Goal: Task Accomplishment & Management: Manage account settings

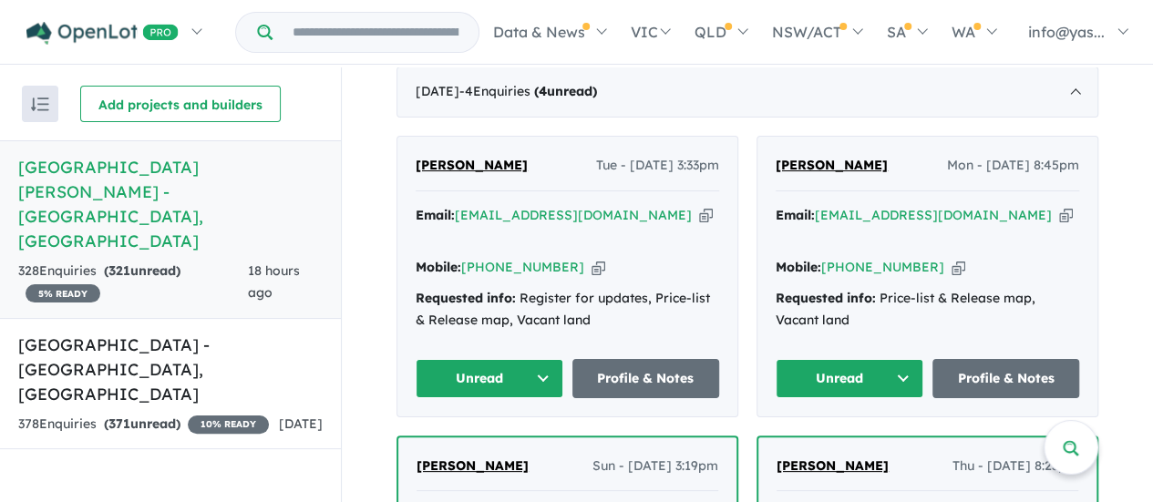
scroll to position [523, 0]
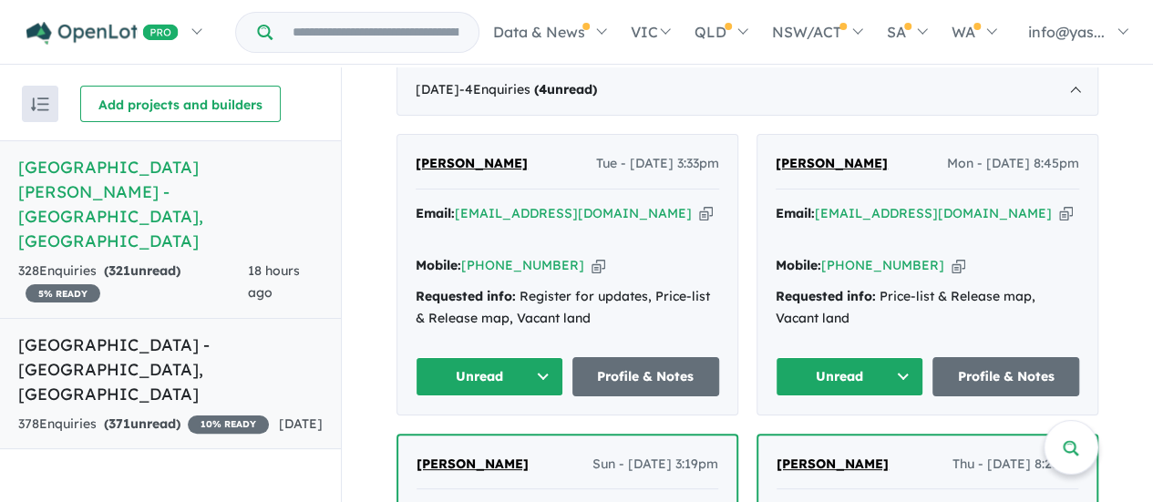
click at [194, 414] on div "378 Enquir ies ( 371 unread) 10 % READY" at bounding box center [143, 425] width 251 height 22
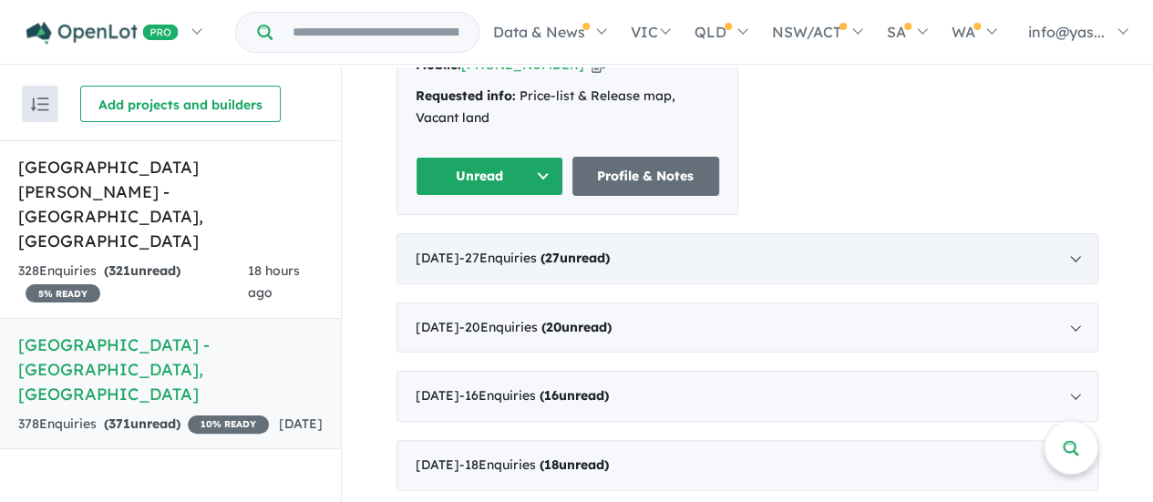
click at [472, 233] on div "[DATE] - 27 Enquir ies ( 27 unread)" at bounding box center [748, 258] width 702 height 51
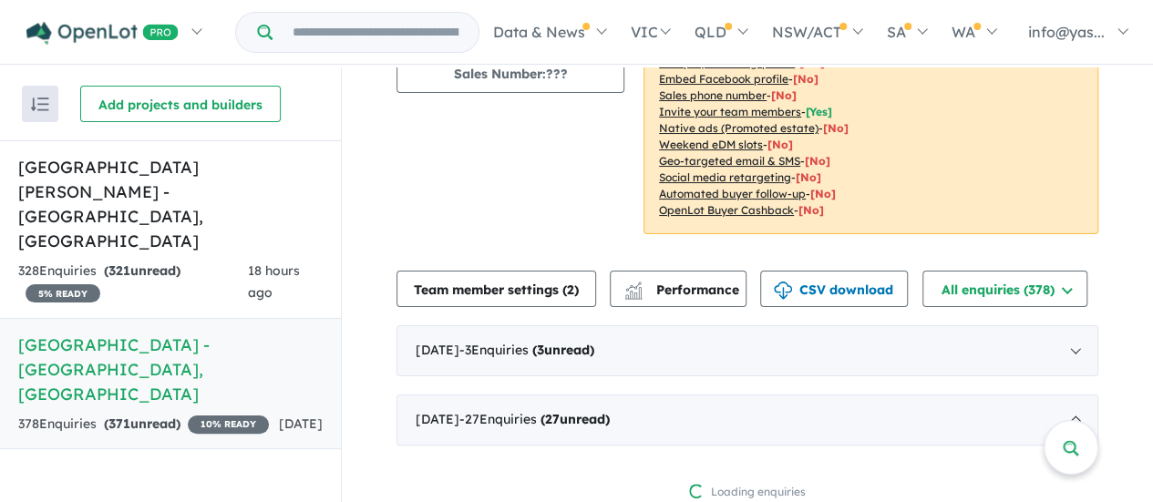
scroll to position [261, 0]
click at [549, 433] on div "[DATE] - 27 Enquir ies ( 27 unread)" at bounding box center [748, 422] width 702 height 51
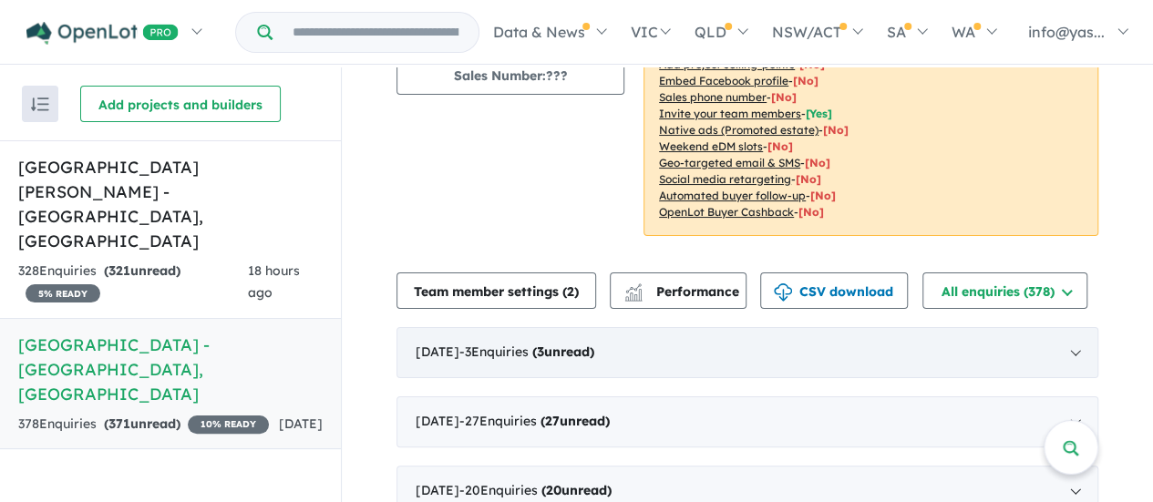
click at [477, 351] on div "[DATE] - 3 Enquir ies ( 3 unread)" at bounding box center [748, 352] width 702 height 51
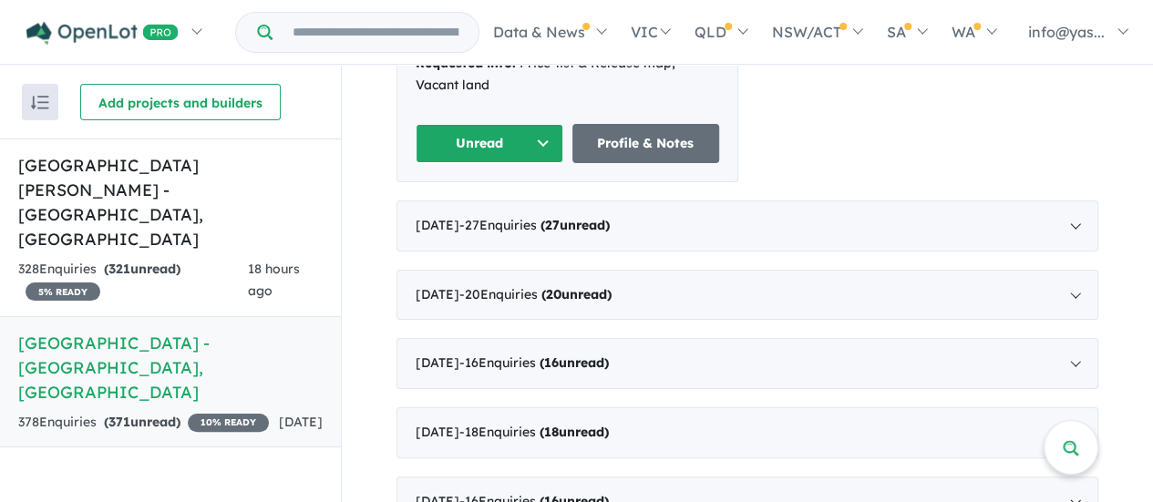
scroll to position [1142, 0]
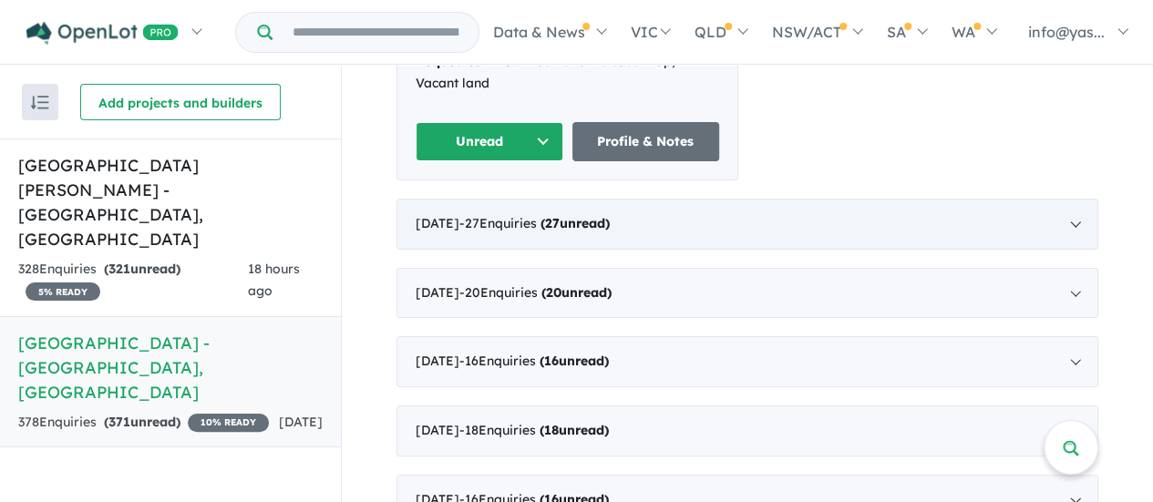
click at [574, 199] on div "[DATE] - 27 Enquir ies ( 27 unread)" at bounding box center [748, 224] width 702 height 51
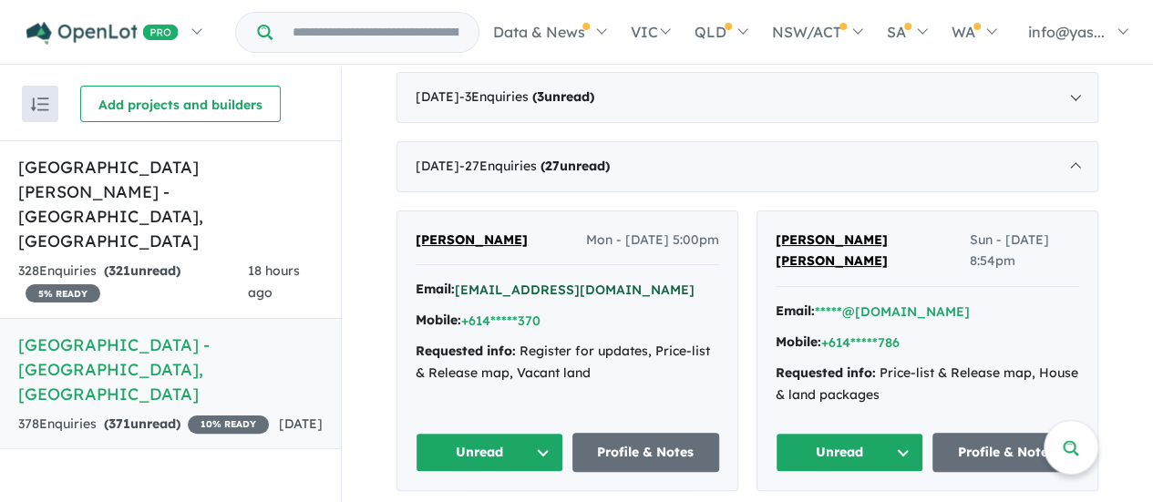
scroll to position [482, 0]
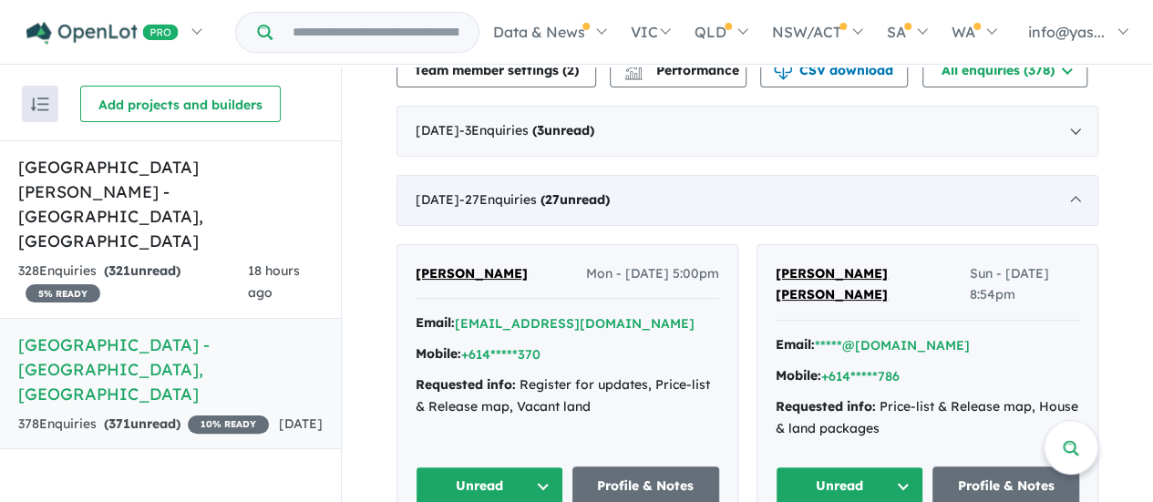
click at [608, 214] on div "[DATE] - 27 Enquir ies ( 27 unread)" at bounding box center [748, 200] width 702 height 51
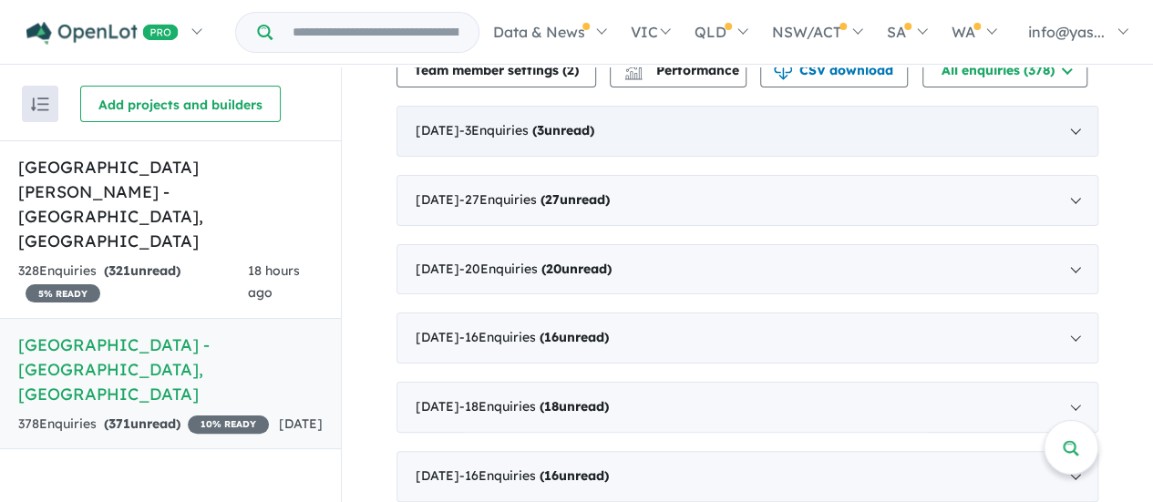
click at [733, 140] on div "[DATE] - 3 Enquir ies ( 3 unread)" at bounding box center [748, 131] width 702 height 51
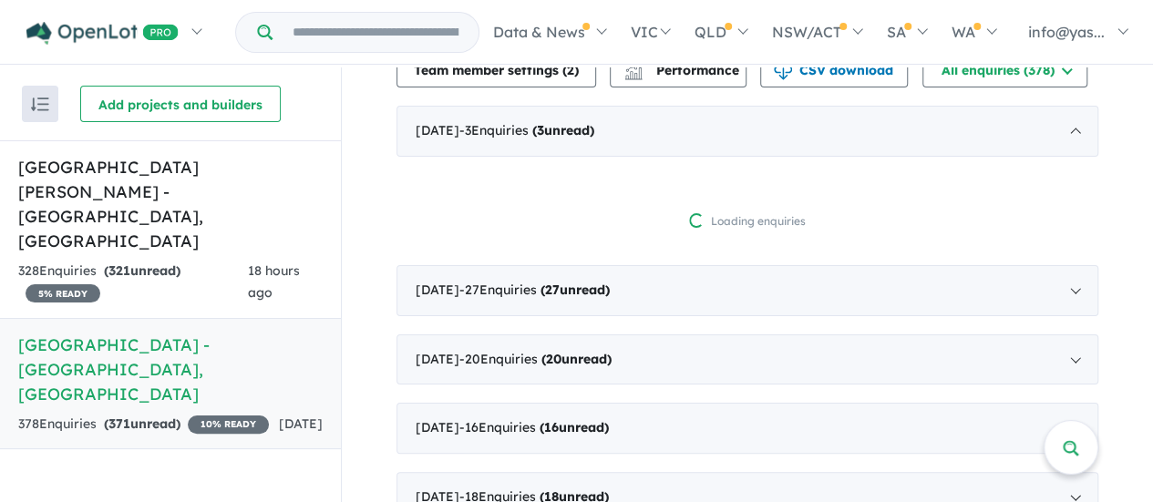
scroll to position [2, 0]
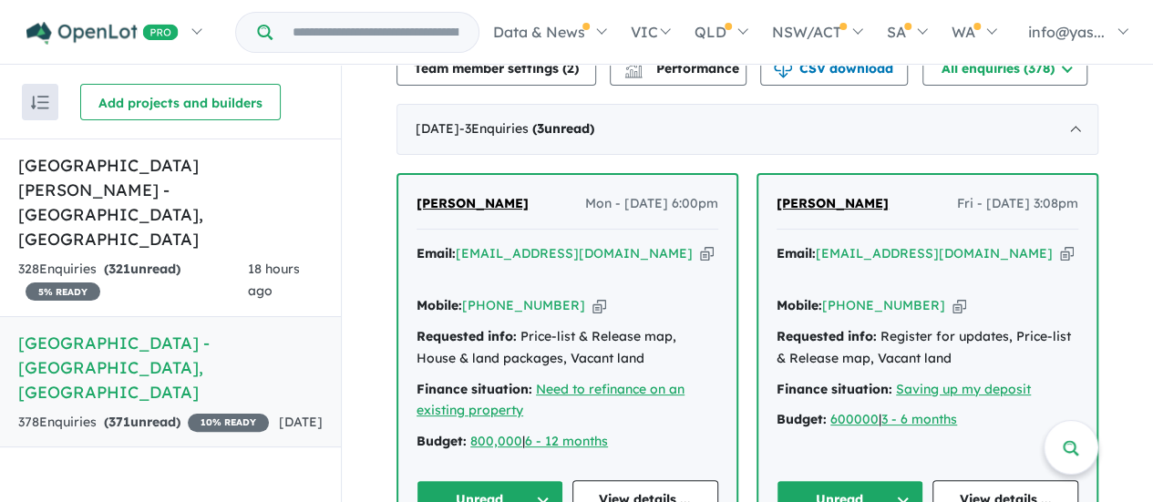
click at [593, 296] on icon "button" at bounding box center [600, 305] width 14 height 19
click at [644, 251] on div "Email: [EMAIL_ADDRESS][DOMAIN_NAME] Copied!" at bounding box center [568, 265] width 302 height 44
click at [700, 251] on icon "button" at bounding box center [707, 253] width 14 height 19
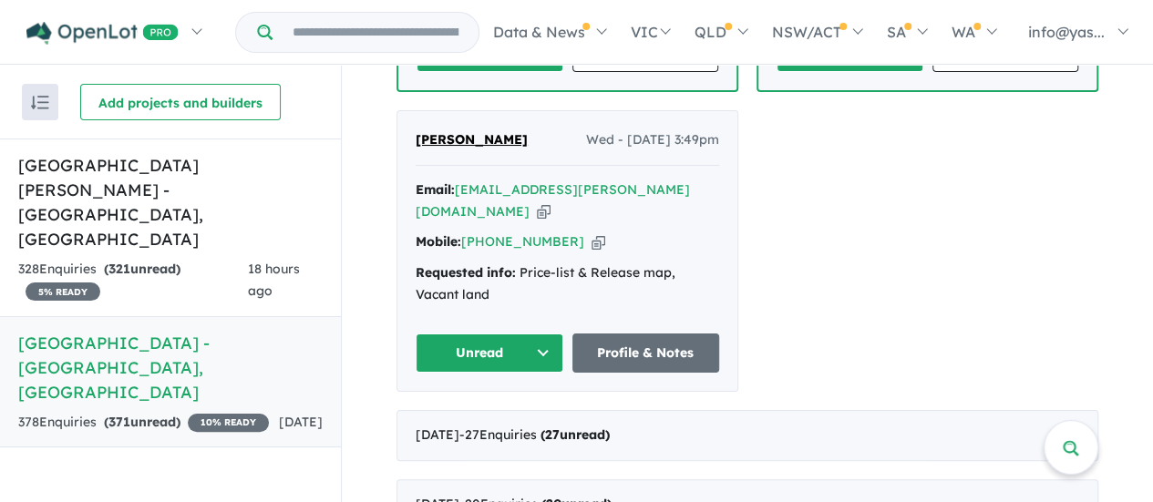
scroll to position [901, 0]
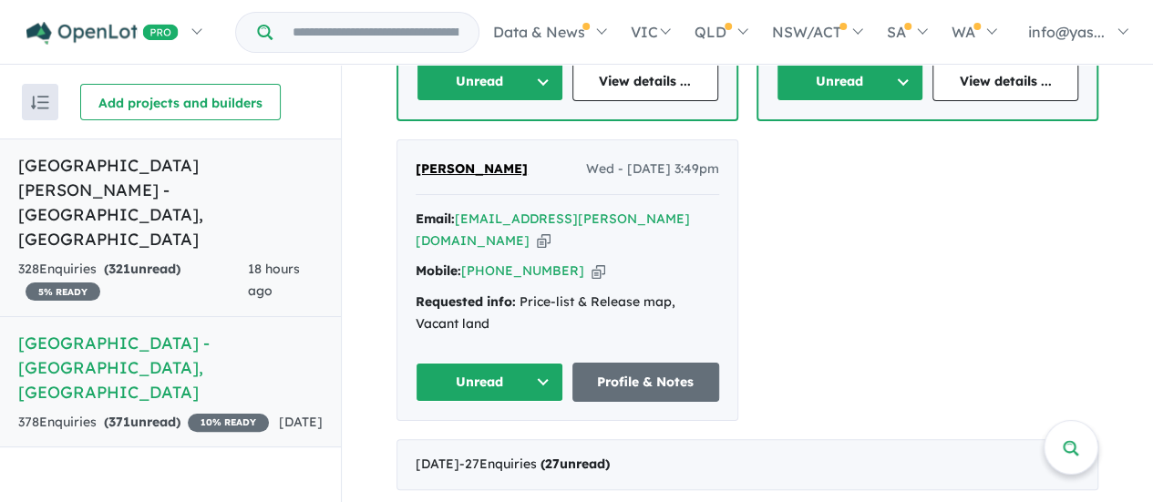
click at [179, 261] on strong "( 321 unread)" at bounding box center [142, 269] width 77 height 16
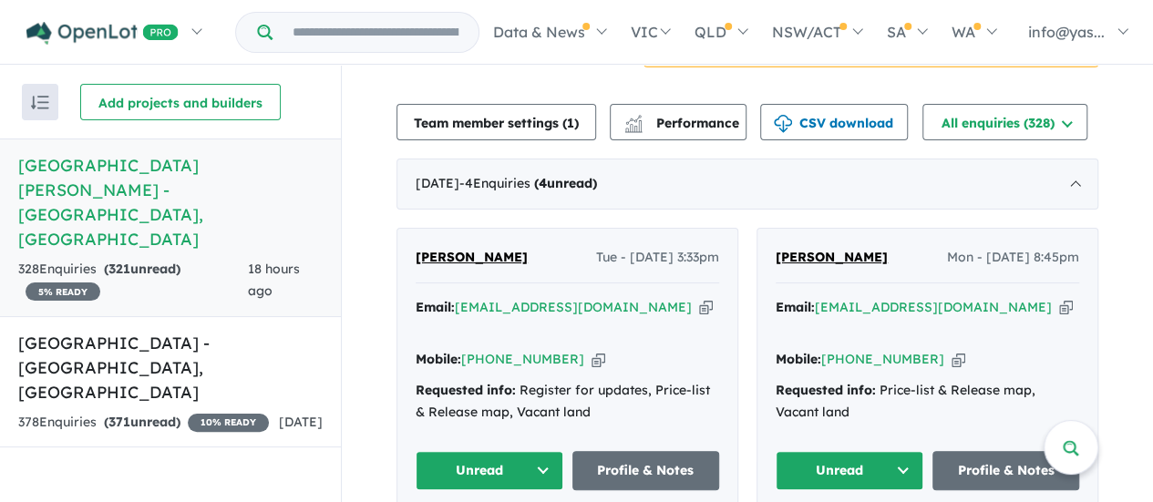
scroll to position [433, 0]
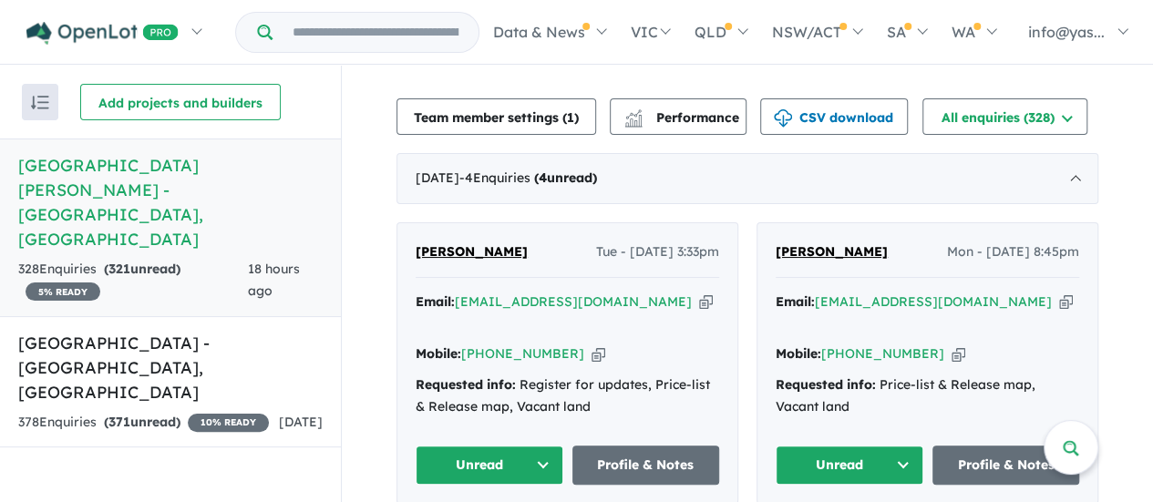
click at [952, 345] on icon "button" at bounding box center [959, 354] width 14 height 19
click at [976, 299] on div "Email: [EMAIL_ADDRESS][DOMAIN_NAME] Copied!" at bounding box center [928, 314] width 304 height 44
click at [1060, 300] on icon "button" at bounding box center [1067, 302] width 14 height 19
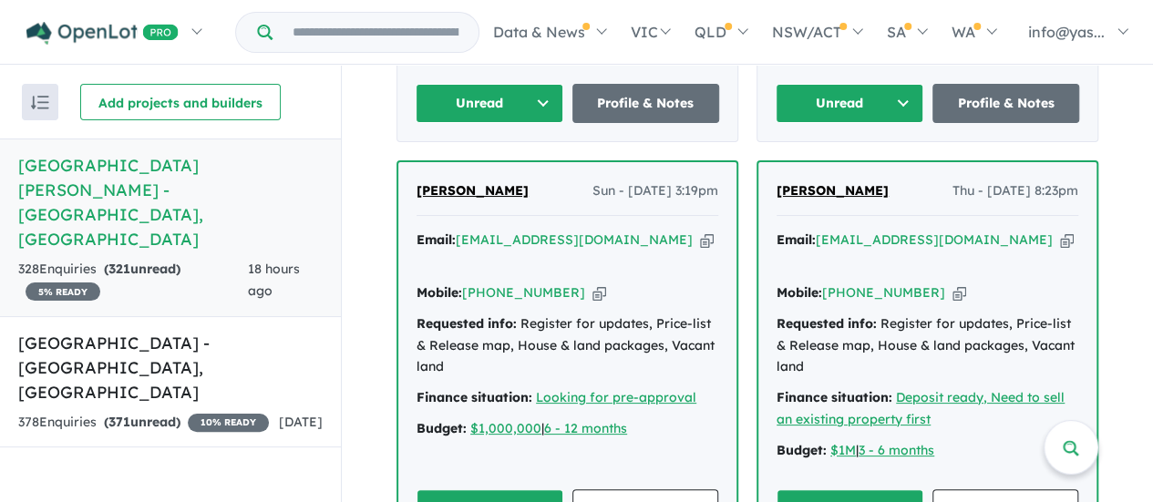
scroll to position [835, 0]
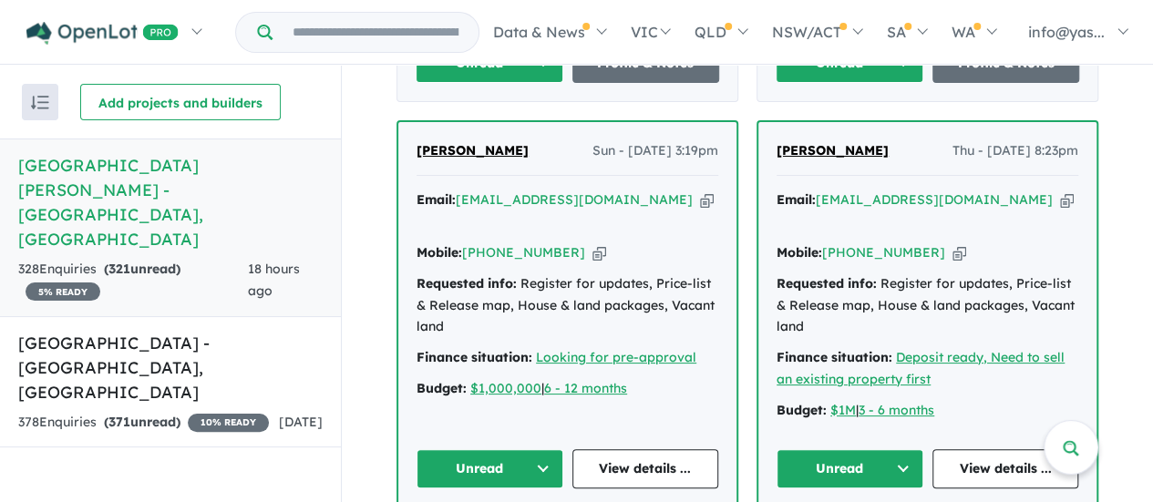
click at [593, 243] on icon "button" at bounding box center [600, 252] width 14 height 19
click at [700, 191] on icon "button" at bounding box center [707, 200] width 14 height 19
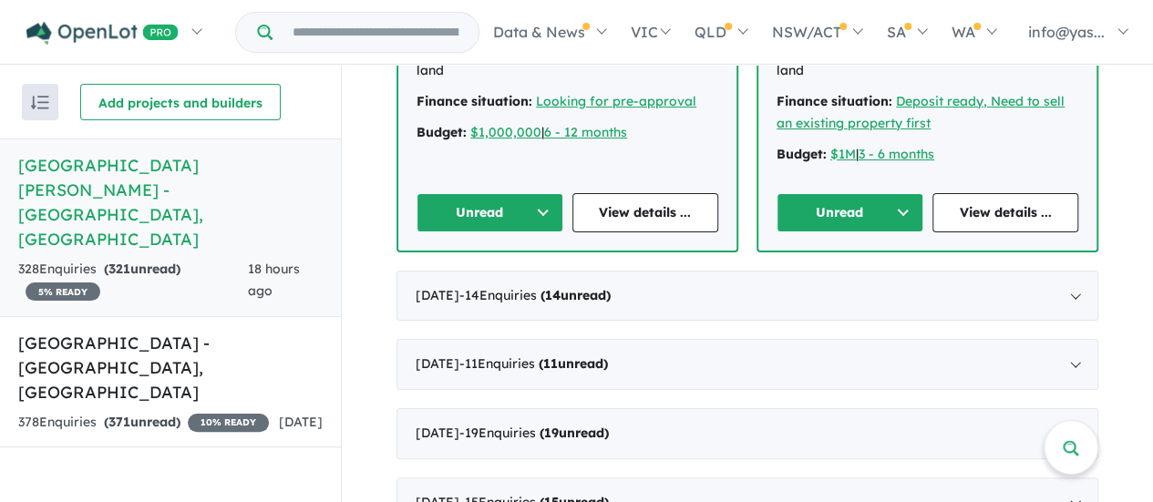
scroll to position [856, 0]
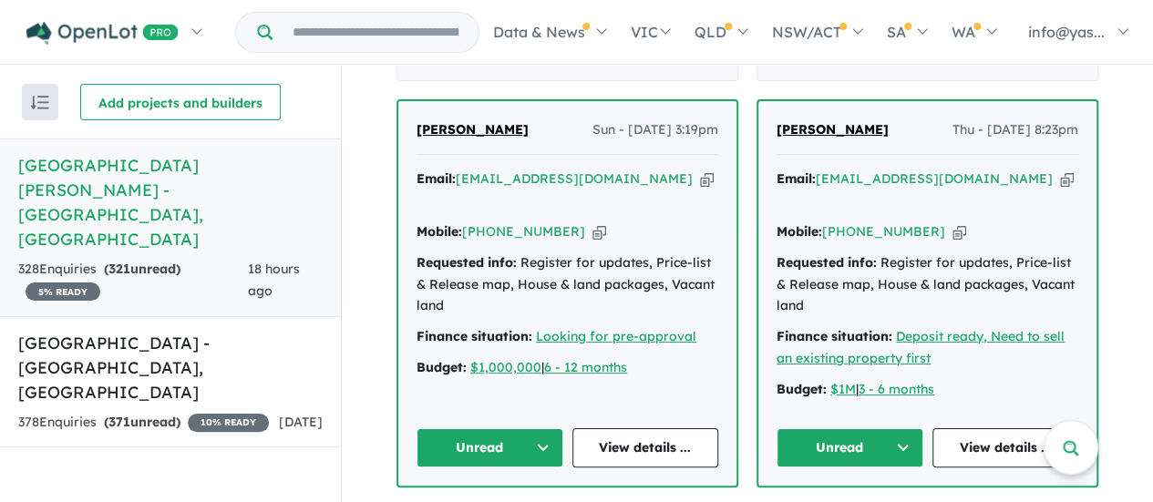
click at [953, 222] on icon "button" at bounding box center [960, 231] width 14 height 19
click at [994, 169] on div "Email: [EMAIL_ADDRESS][DOMAIN_NAME] Copied!" at bounding box center [928, 191] width 302 height 44
click at [1060, 170] on icon "button" at bounding box center [1067, 179] width 14 height 19
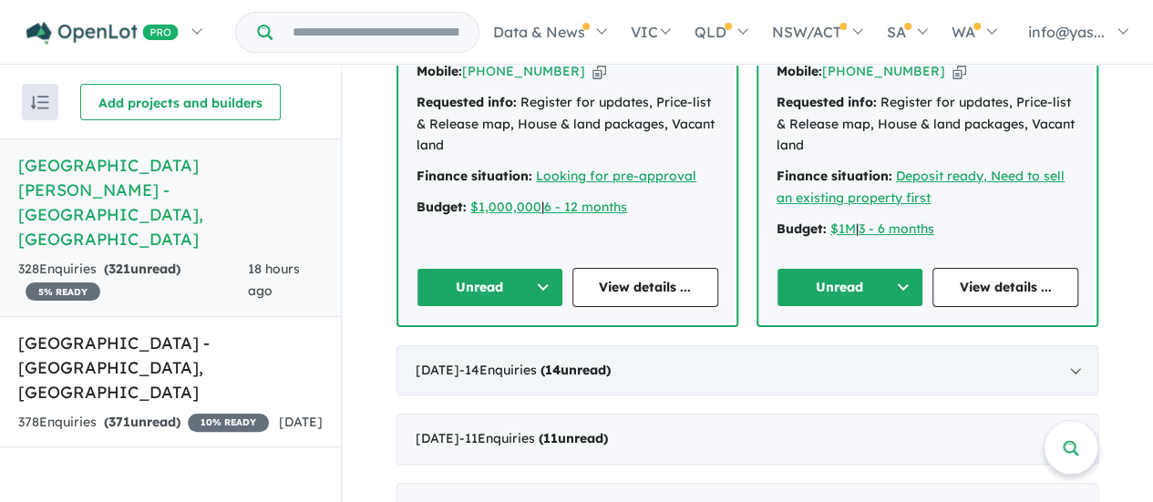
click at [786, 346] on div "[DATE] - 14 Enquir ies ( 14 unread)" at bounding box center [748, 371] width 702 height 51
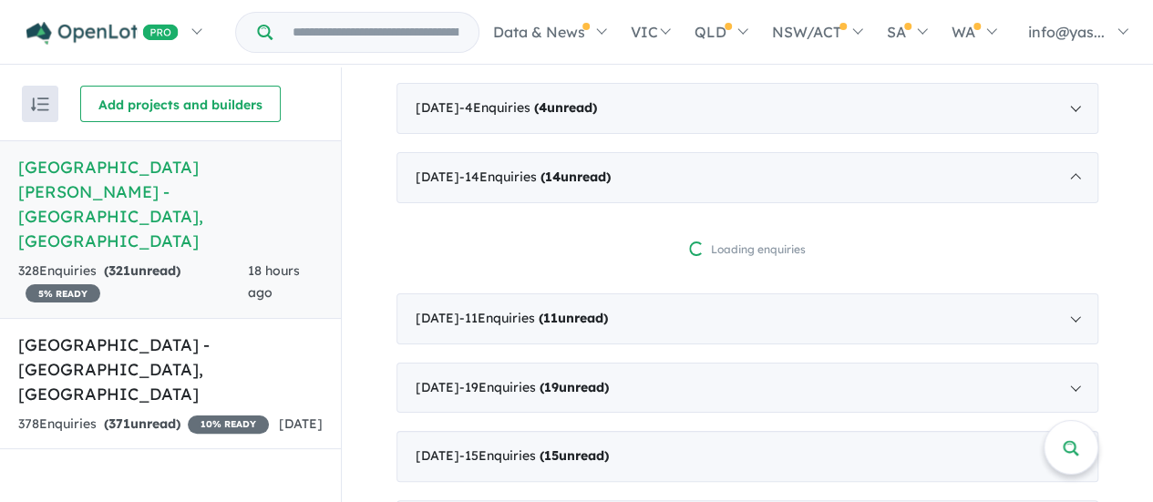
scroll to position [505, 0]
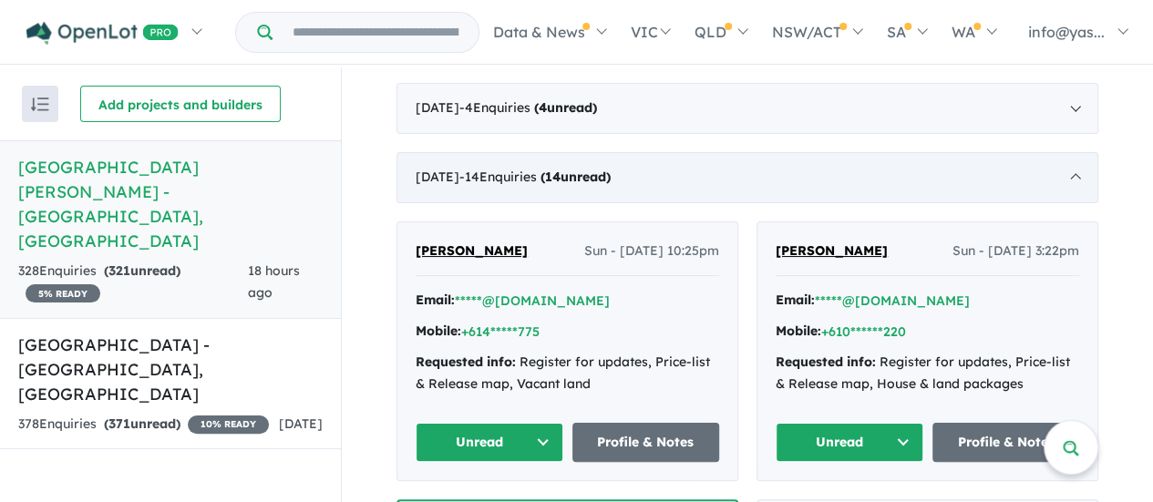
click at [718, 184] on div "[DATE] - 14 Enquir ies ( 14 unread)" at bounding box center [748, 177] width 702 height 51
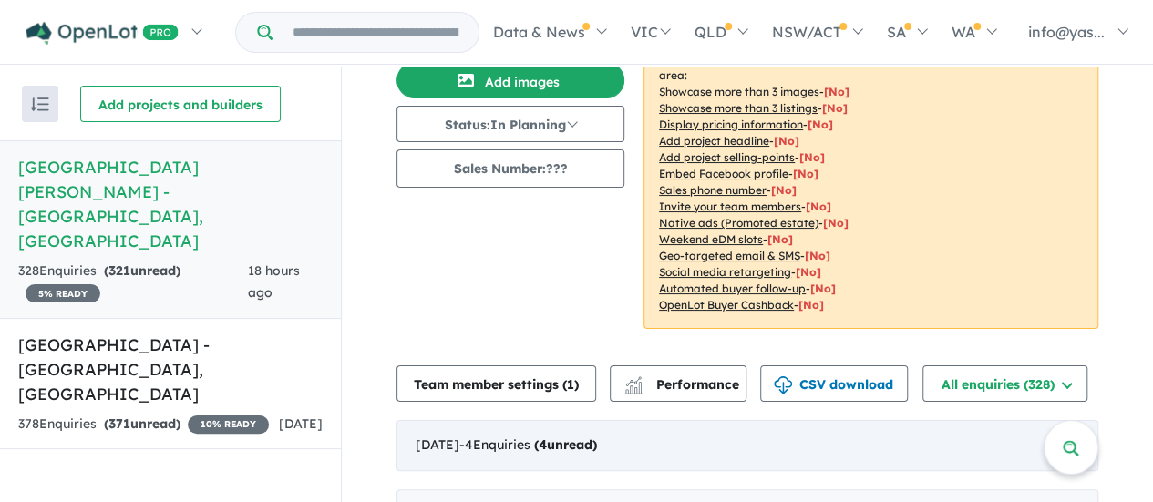
scroll to position [166, 0]
